Goal: Information Seeking & Learning: Learn about a topic

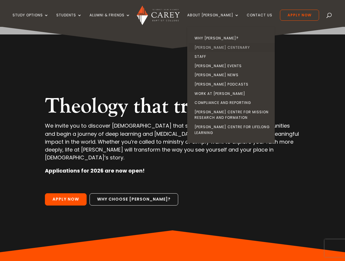
click at [218, 47] on link "[PERSON_NAME] Centenary" at bounding box center [233, 47] width 88 height 9
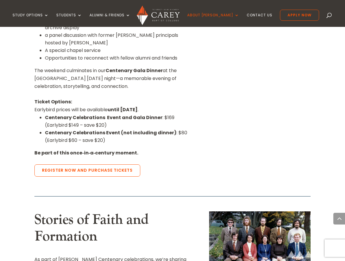
scroll to position [584, 0]
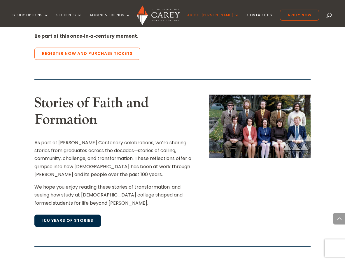
click at [70, 215] on link "100 Years of Stories" at bounding box center [67, 221] width 67 height 12
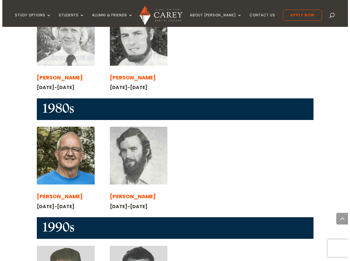
scroll to position [555, 0]
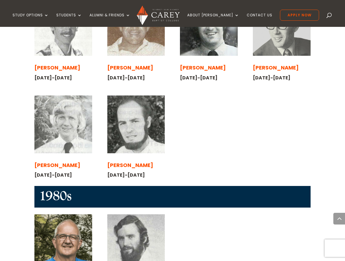
click at [125, 161] on span "[PERSON_NAME]" at bounding box center [130, 164] width 46 height 7
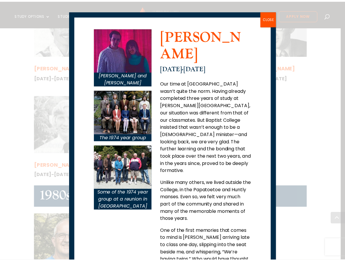
scroll to position [0, 0]
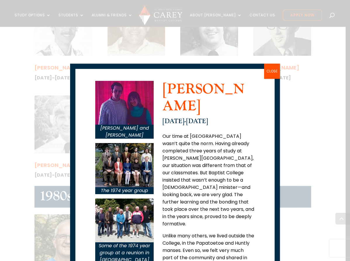
click at [269, 71] on button "CLOSE" at bounding box center [272, 71] width 16 height 15
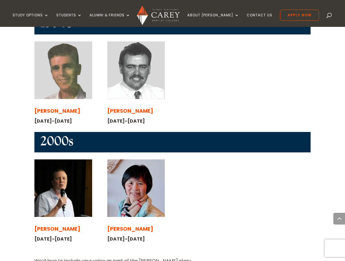
scroll to position [876, 0]
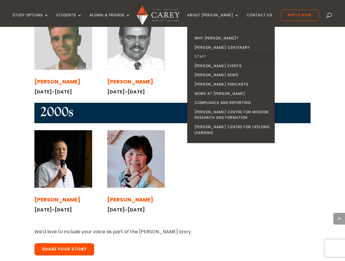
click at [211, 56] on link "Staff" at bounding box center [233, 56] width 88 height 9
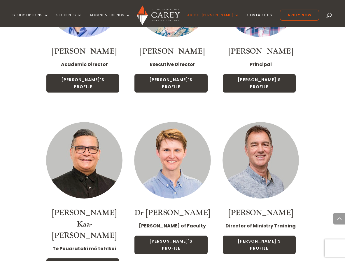
scroll to position [642, 0]
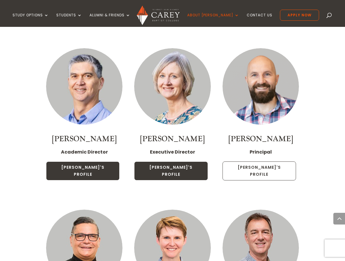
click at [257, 161] on link "[PERSON_NAME]'s Profile" at bounding box center [260, 170] width 74 height 19
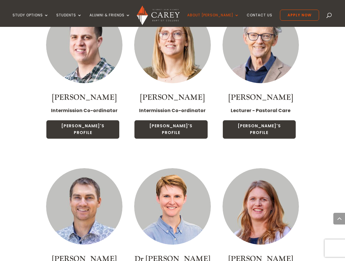
scroll to position [1136, 0]
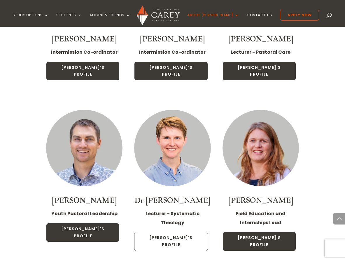
click at [173, 232] on link "[PERSON_NAME]'s Profile" at bounding box center [171, 241] width 74 height 19
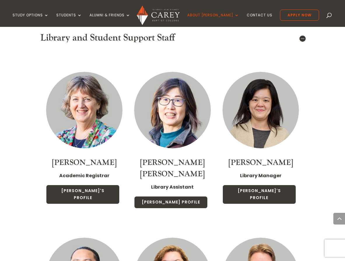
scroll to position [2560, 0]
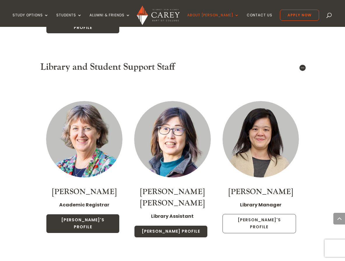
click at [266, 214] on link "Siong's Profile" at bounding box center [260, 223] width 74 height 19
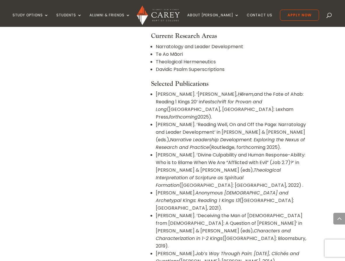
scroll to position [555, 0]
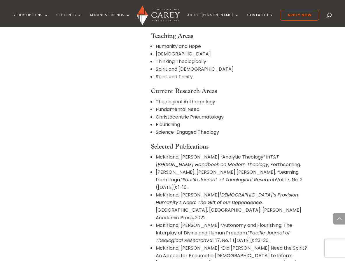
scroll to position [642, 0]
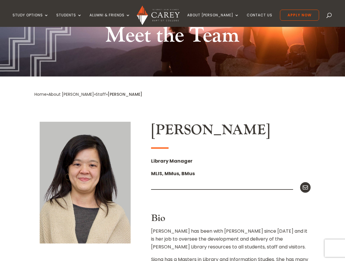
scroll to position [29, 0]
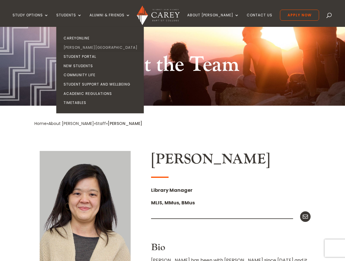
click at [84, 46] on link "[PERSON_NAME][GEOGRAPHIC_DATA]" at bounding box center [102, 47] width 88 height 9
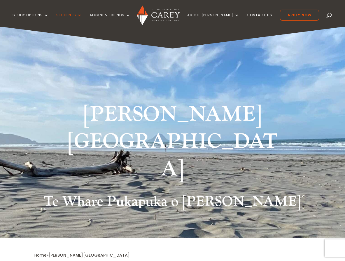
scroll to position [117, 0]
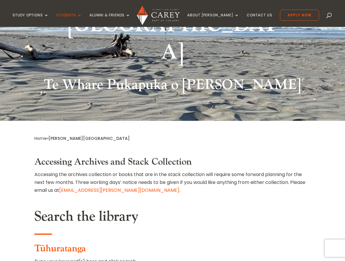
type input "**********"
